Goal: Task Accomplishment & Management: Complete application form

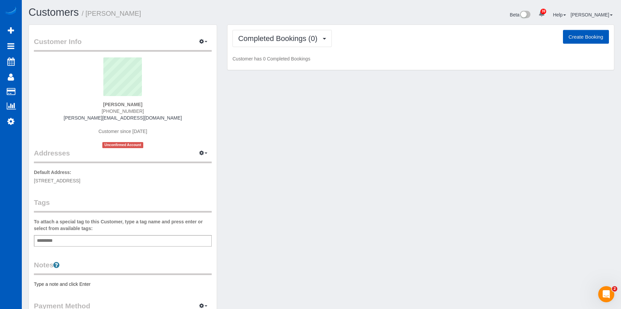
click at [583, 36] on button "Create Booking" at bounding box center [586, 37] width 46 height 14
select select "GA"
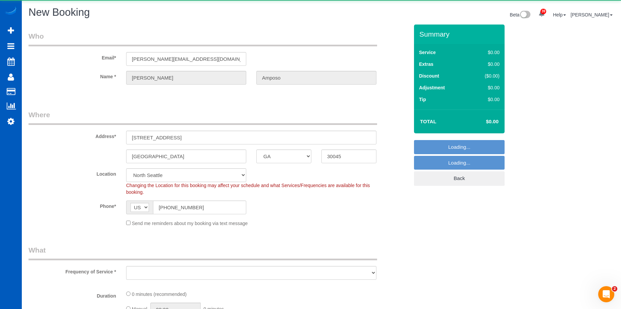
select select "199"
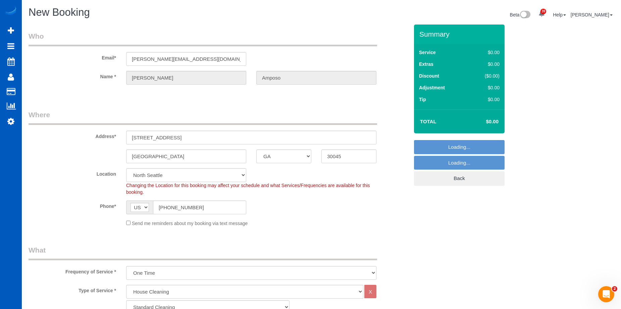
click at [125, 223] on div "Send me reminders about my booking via text message" at bounding box center [251, 222] width 260 height 7
click at [131, 221] on div "Send me reminders about my booking via text message" at bounding box center [251, 222] width 260 height 7
select select "object:2521"
select select "369"
select select "object:2610"
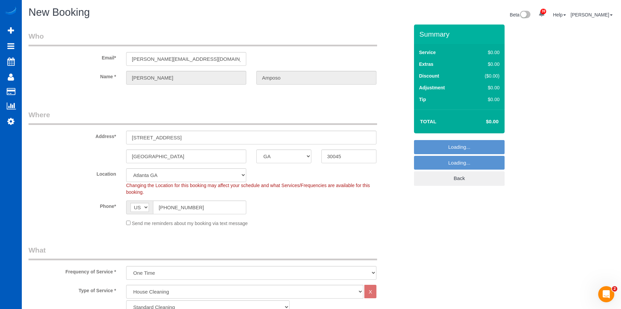
scroll to position [101, 0]
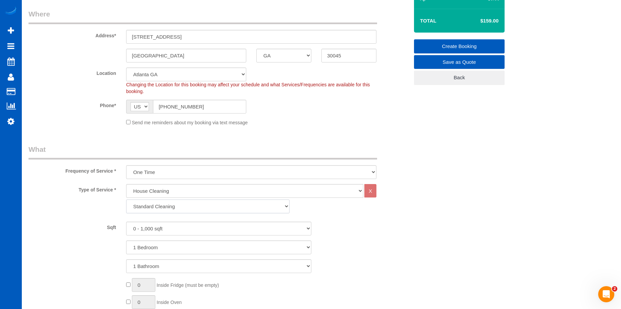
click at [212, 204] on select "Standard Cleaning Deep Cleaning Move In/ Out Cleaning" at bounding box center [207, 206] width 163 height 14
select select "367"
click at [126, 199] on select "Standard Cleaning Deep Cleaning Move In/ Out Cleaning" at bounding box center [207, 206] width 163 height 14
click at [202, 229] on select "0 - 1,000 sqft 1,001 - 1,500 sqft 1,501 - 2,000 sqft 2,001 - 2,500 sqft 2,501 -…" at bounding box center [218, 228] width 185 height 14
select select "2501"
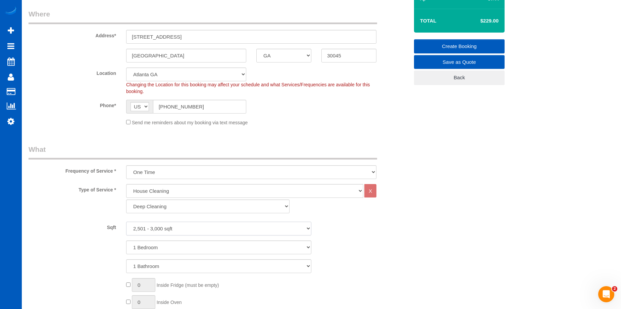
click at [126, 221] on select "0 - 1,000 sqft 1,001 - 1,500 sqft 1,501 - 2,000 sqft 2,001 - 2,500 sqft 2,501 -…" at bounding box center [218, 228] width 185 height 14
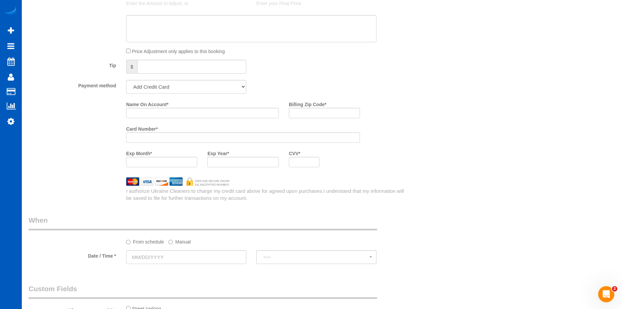
scroll to position [638, 0]
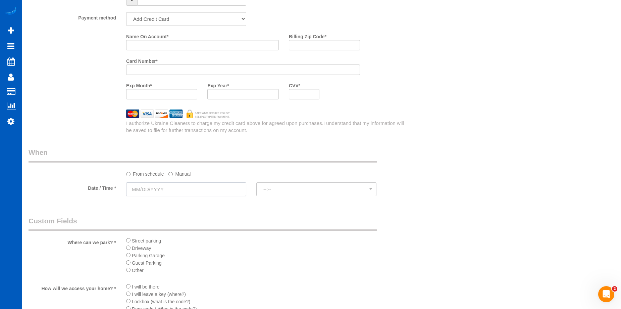
click at [200, 194] on input "text" at bounding box center [186, 189] width 120 height 14
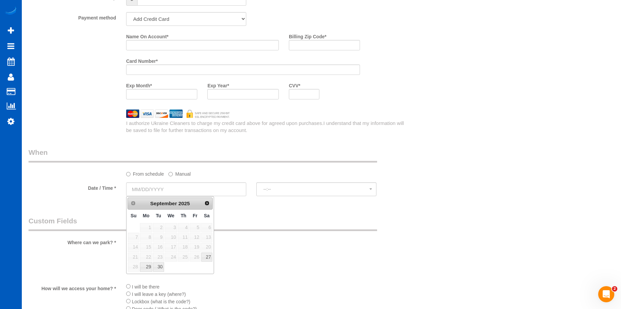
click at [173, 174] on label "Manual" at bounding box center [179, 172] width 22 height 9
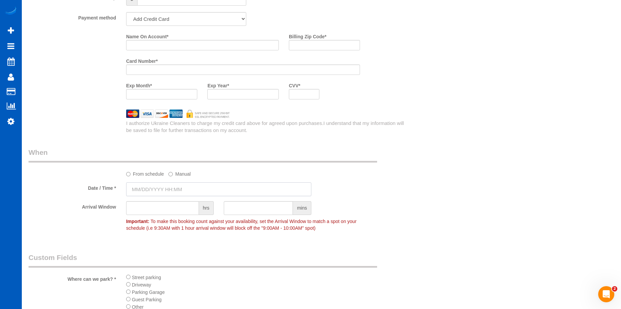
click at [171, 188] on input "text" at bounding box center [218, 189] width 185 height 14
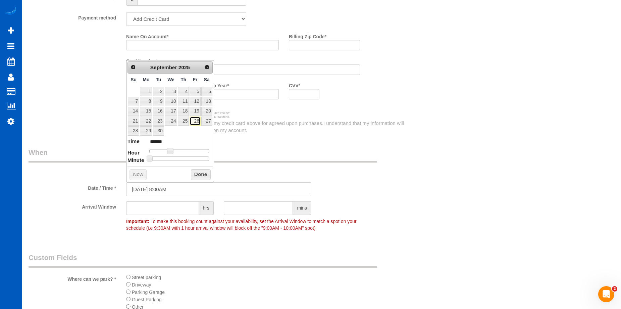
click at [196, 122] on link "26" at bounding box center [195, 120] width 11 height 9
type input "[DATE] 9:00AM"
type input "******"
type input "[DATE] 10:00AM"
type input "*******"
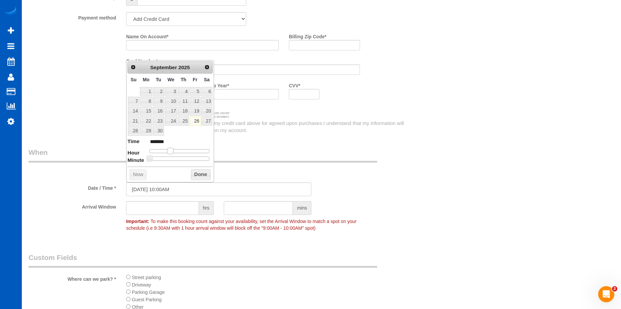
type input "[DATE] 11:00AM"
type input "*******"
type input "[DATE] 10:00AM"
type input "*******"
drag, startPoint x: 169, startPoint y: 149, endPoint x: 175, endPoint y: 152, distance: 6.5
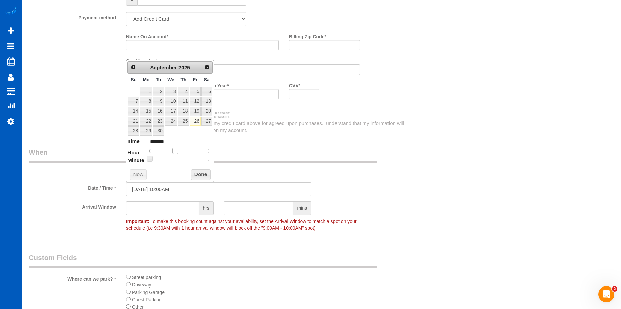
click at [175, 152] on span at bounding box center [175, 151] width 6 height 6
type input "[DATE] 11:00AM"
type input "*******"
type input "[DATE] 12:00PM"
type input "*******"
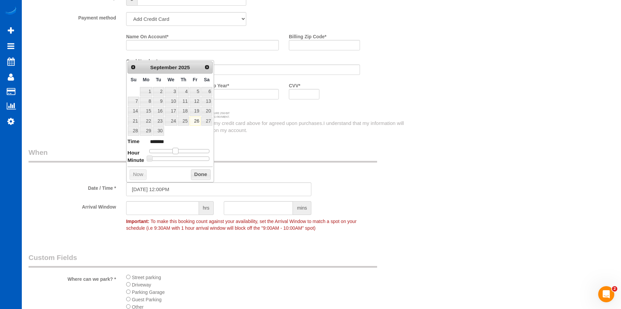
type input "[DATE] 1:00PM"
type input "******"
type input "[DATE] 2:00PM"
type input "******"
type input "[DATE] 3:00PM"
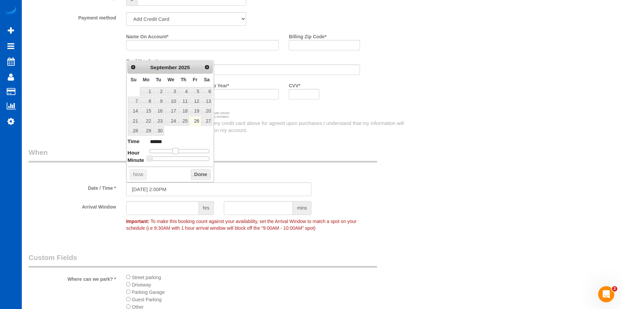
type input "******"
type input "[DATE] 4:00PM"
type input "******"
type input "[DATE] 5:00PM"
type input "******"
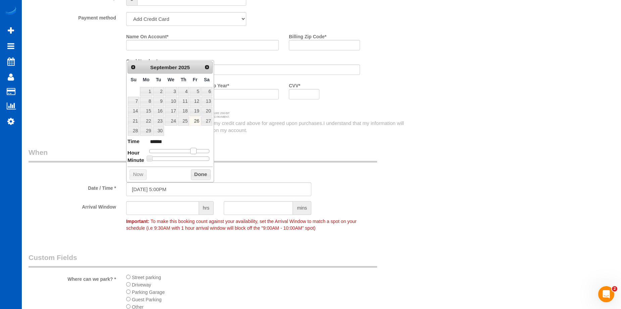
drag, startPoint x: 173, startPoint y: 151, endPoint x: 191, endPoint y: 154, distance: 17.6
click at [191, 154] on span at bounding box center [193, 151] width 6 height 6
click at [199, 172] on button "Done" at bounding box center [201, 174] width 20 height 11
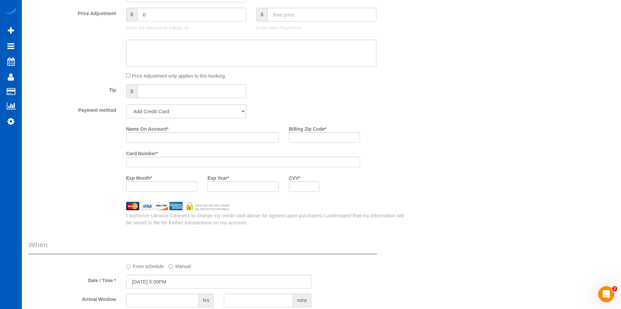
scroll to position [503, 0]
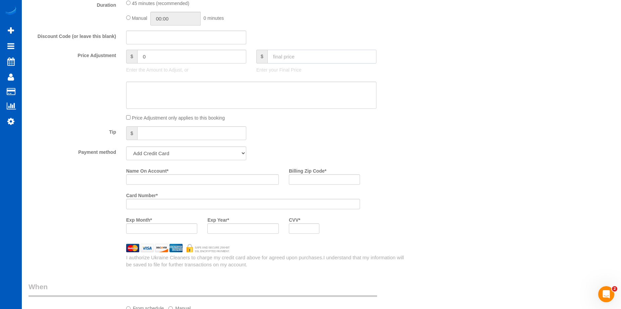
click at [318, 55] on input "text" at bounding box center [321, 57] width 109 height 14
type input "150"
click at [317, 94] on textarea at bounding box center [251, 96] width 250 height 28
type input "-269"
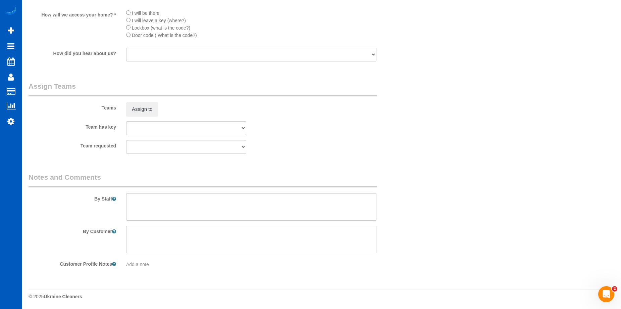
scroll to position [949, 0]
click at [222, 211] on textarea at bounding box center [251, 206] width 250 height 28
click at [192, 199] on textarea at bounding box center [251, 206] width 250 height 28
paste textarea "Just cleaning one bathroom. If left over time please clean bathroom downstairs"
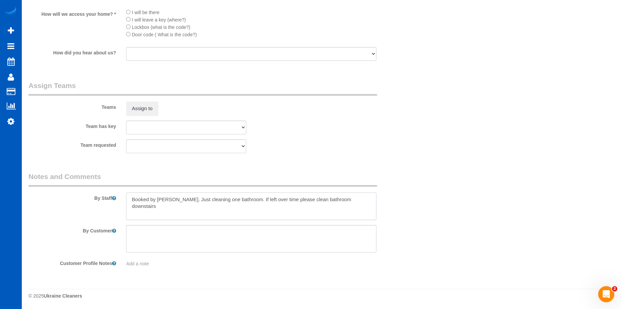
type textarea "Booked by [PERSON_NAME]. Just cleaning one bathroom. If left over time please c…"
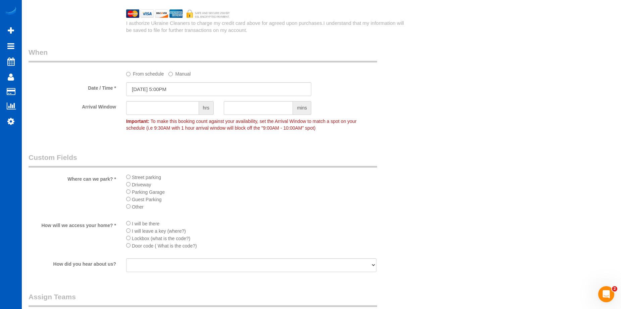
scroll to position [613, 0]
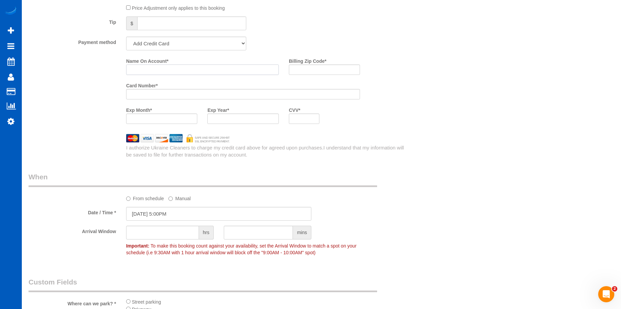
click at [158, 67] on input "Name On Account *" at bounding box center [202, 69] width 153 height 10
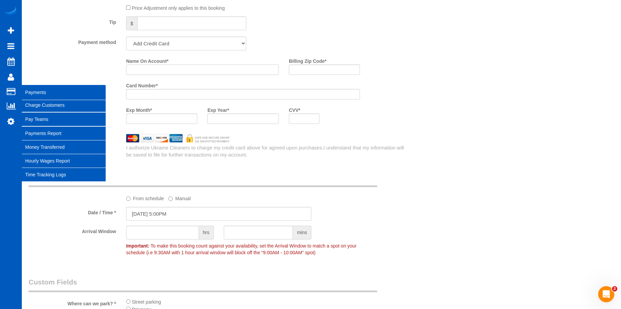
paste input "[PERSON_NAME]"
type input "[PERSON_NAME]"
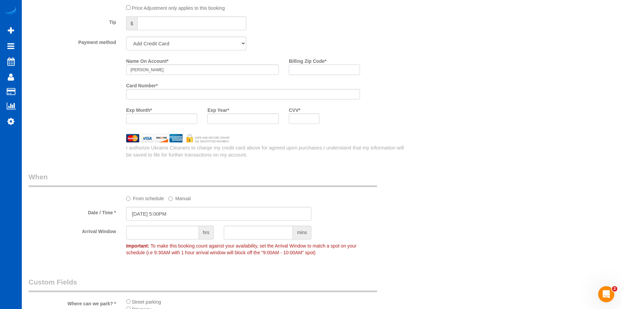
drag, startPoint x: 308, startPoint y: 68, endPoint x: 286, endPoint y: 70, distance: 22.2
click at [308, 68] on input "Billing Zip Code *" at bounding box center [324, 69] width 71 height 10
paste input "30045"
type input "30045"
click at [305, 121] on div at bounding box center [304, 118] width 31 height 10
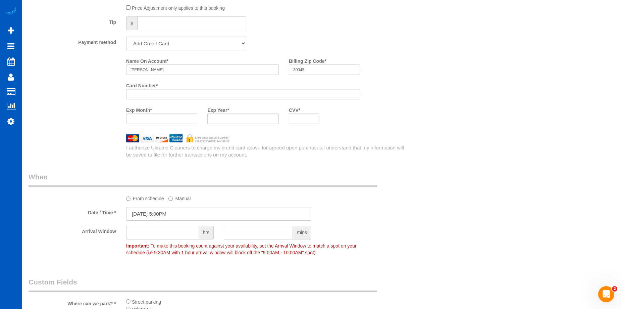
click at [429, 125] on div "Who Email* [PERSON_NAME][EMAIL_ADDRESS][DOMAIN_NAME] Name * [GEOGRAPHIC_DATA] A…" at bounding box center [322, 15] width 586 height 1209
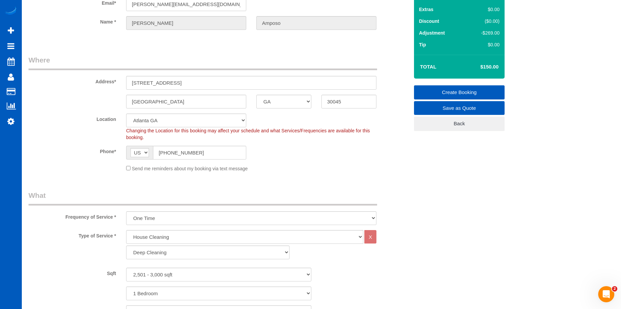
scroll to position [9, 0]
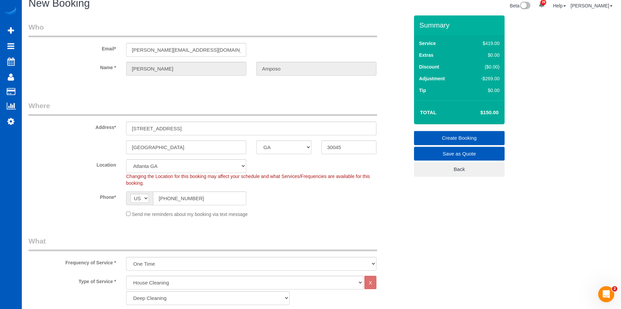
click at [431, 132] on link "Create Booking" at bounding box center [459, 138] width 91 height 14
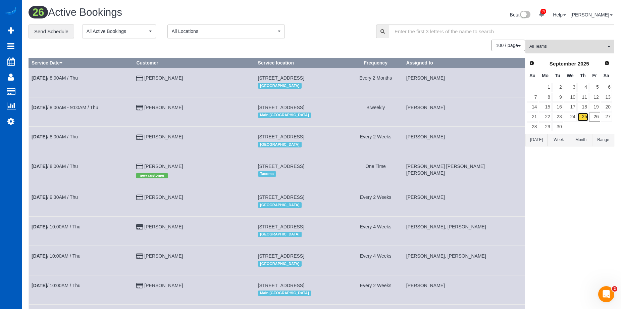
click at [582, 116] on link "25" at bounding box center [582, 116] width 11 height 9
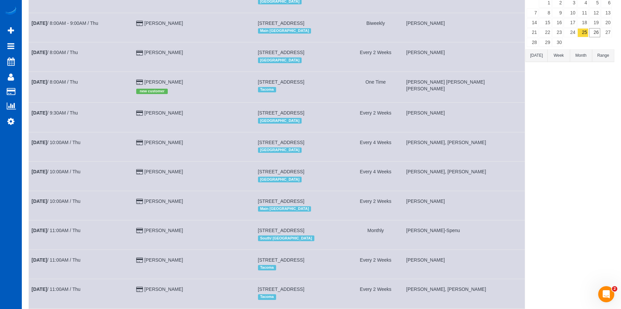
scroll to position [17, 0]
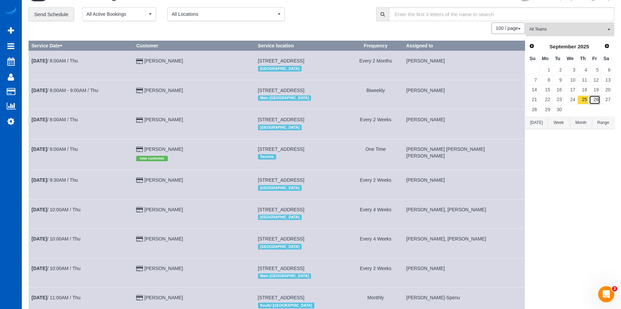
click at [600, 102] on link "26" at bounding box center [594, 99] width 11 height 9
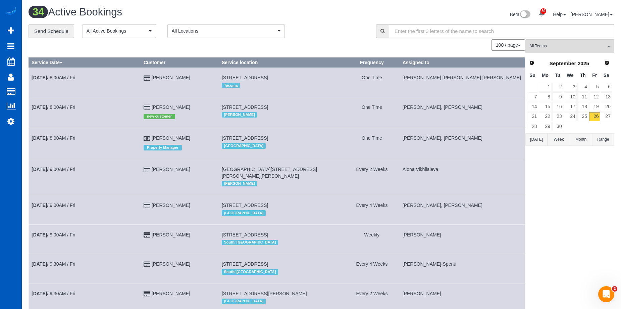
scroll to position [0, 0]
click at [575, 42] on button "All Teams" at bounding box center [569, 47] width 89 height 14
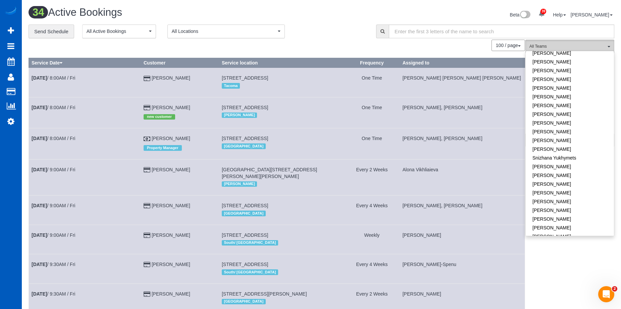
scroll to position [427, 0]
click at [568, 180] on link "[PERSON_NAME]" at bounding box center [570, 184] width 88 height 9
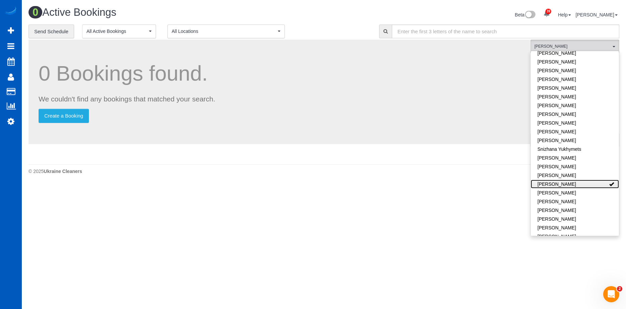
click at [575, 180] on link "[PERSON_NAME]" at bounding box center [575, 184] width 88 height 9
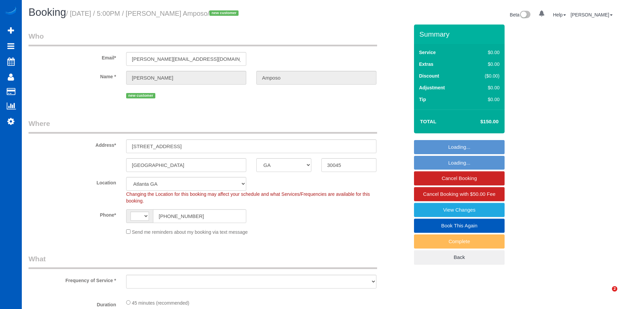
select select "GA"
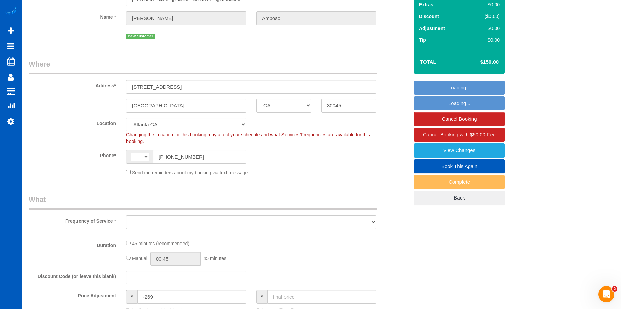
select select "string:fspay-6390c198-f61a-4664-bc10-2df3742548e2"
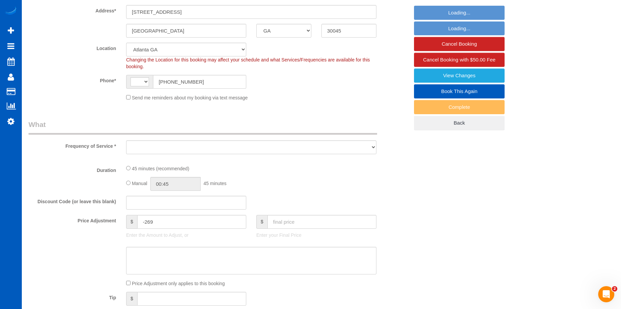
select select "string:US"
select select "object:669"
select select "spot1"
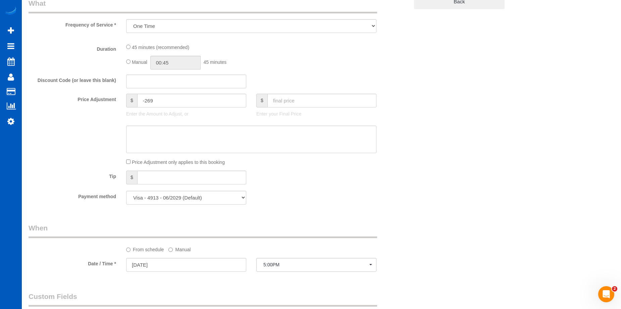
select select "object:1086"
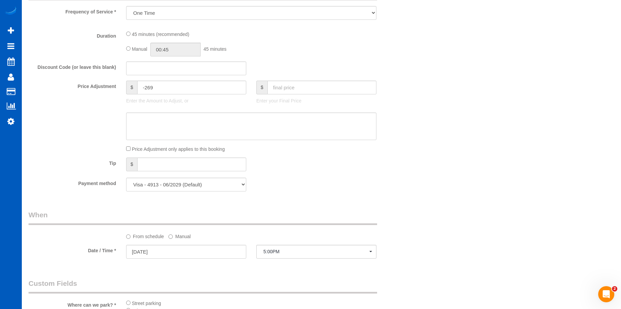
select select "199"
select select "2501"
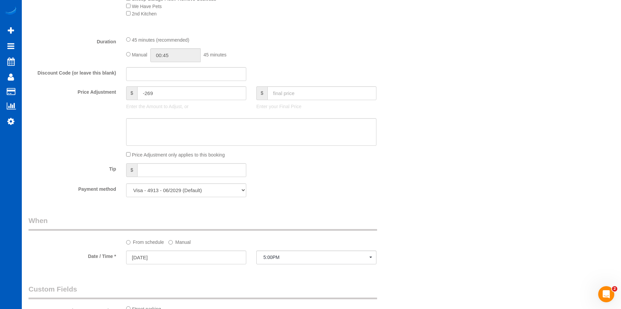
select select "2501"
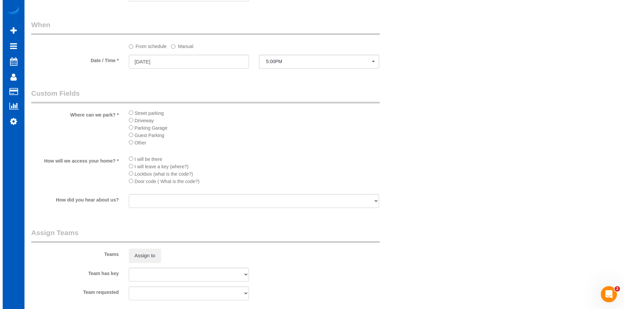
scroll to position [805, 0]
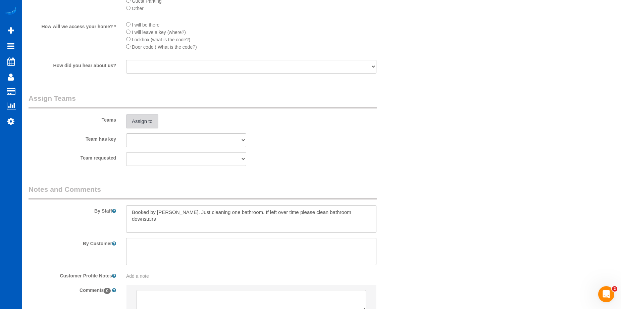
click at [155, 123] on button "Assign to" at bounding box center [142, 121] width 32 height 14
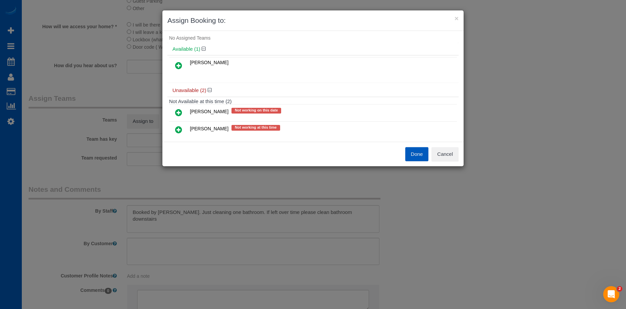
scroll to position [32, 0]
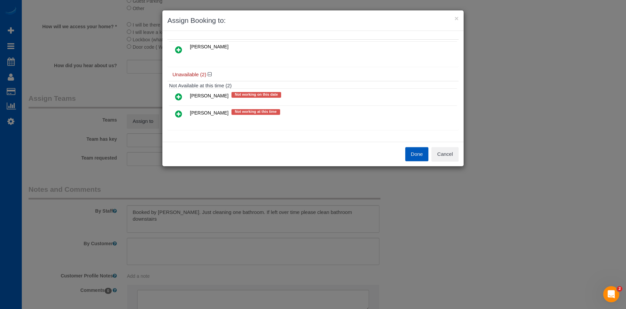
click at [182, 49] on icon at bounding box center [178, 50] width 7 height 8
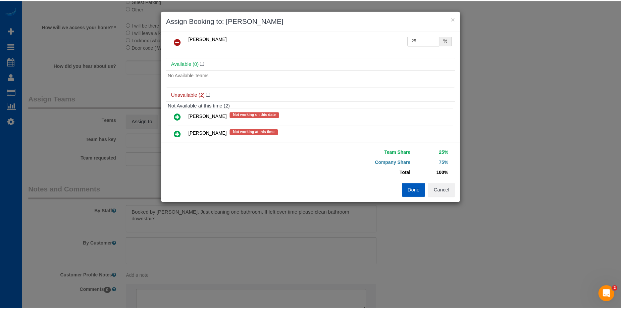
scroll to position [0, 0]
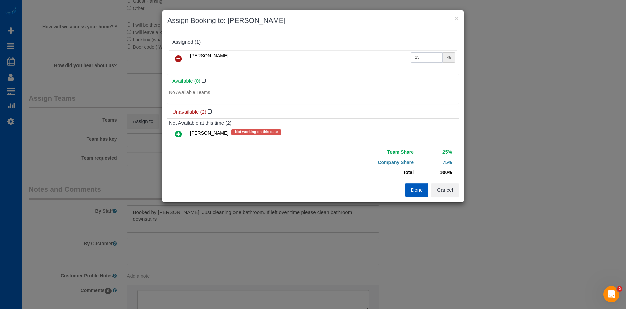
click at [420, 60] on input "25" at bounding box center [427, 57] width 32 height 10
drag, startPoint x: 423, startPoint y: 57, endPoint x: 397, endPoint y: 57, distance: 26.5
click at [397, 57] on tr "Viktoriia Baydak 25 %" at bounding box center [313, 58] width 288 height 17
type input "54"
click at [416, 191] on button "Done" at bounding box center [416, 190] width 23 height 14
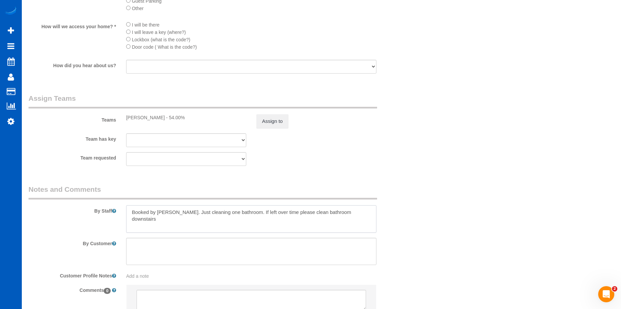
click at [174, 208] on textarea at bounding box center [251, 219] width 250 height 28
click at [236, 210] on textarea at bounding box center [251, 219] width 250 height 28
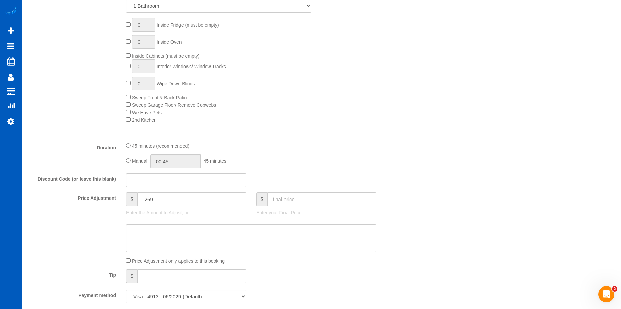
scroll to position [369, 0]
click at [212, 230] on textarea at bounding box center [251, 238] width 250 height 28
type textarea "3"
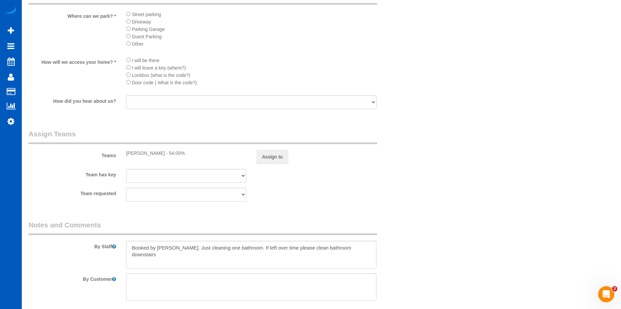
scroll to position [861, 0]
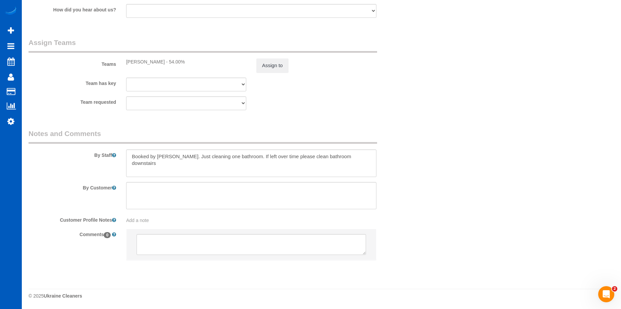
type textarea "Hourly - 3 hrs max"
click at [172, 155] on textarea at bounding box center [251, 163] width 250 height 28
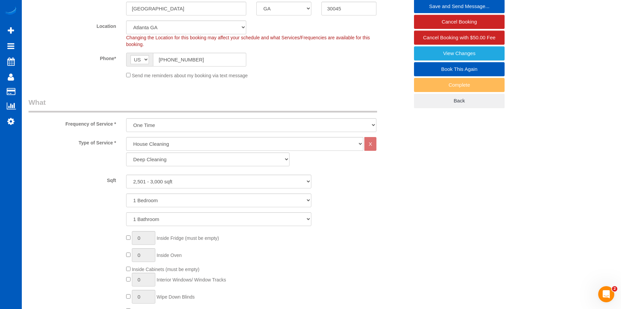
scroll to position [22, 0]
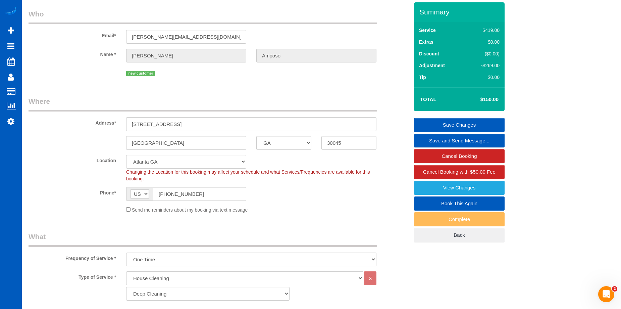
type textarea "Booked by Aaron. Hourly - 3 hrs max. Just cleaning one bathroom. If left over t…"
click at [434, 120] on link "Save Changes" at bounding box center [459, 125] width 91 height 14
